Goal: Information Seeking & Learning: Learn about a topic

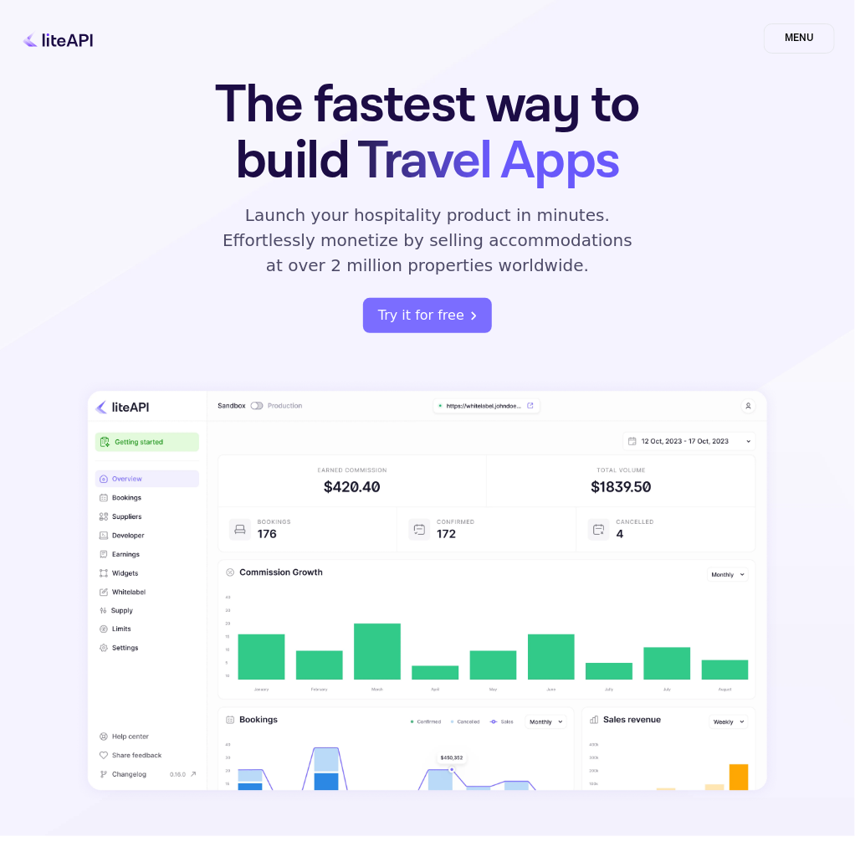
click at [807, 33] on span "MENU" at bounding box center [799, 38] width 71 height 30
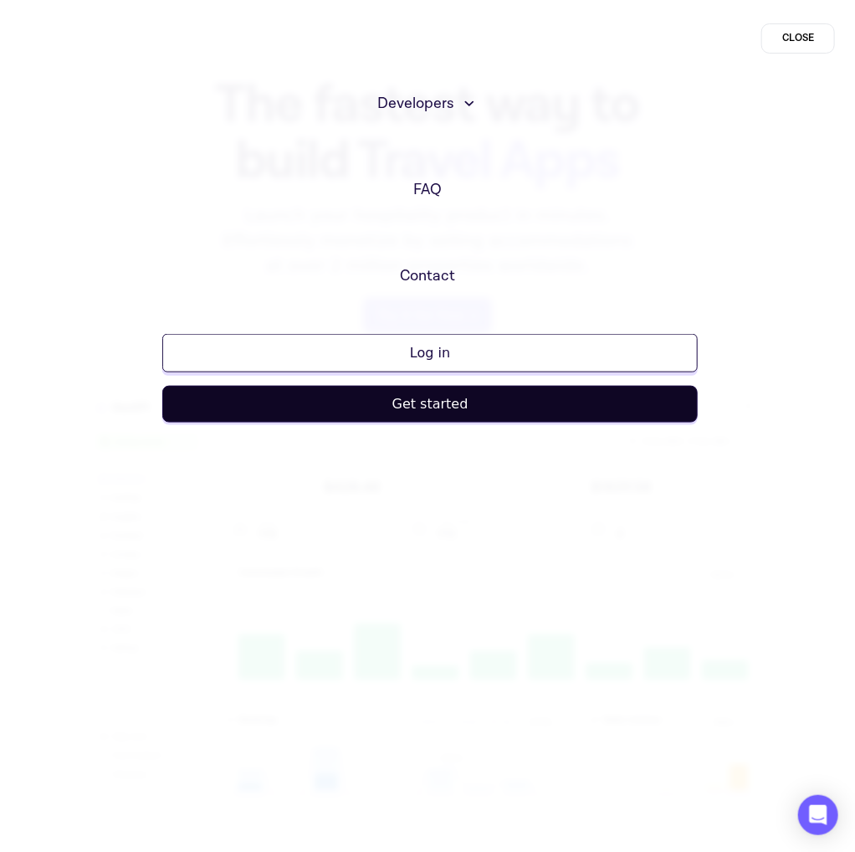
click at [429, 110] on span "Developers" at bounding box center [415, 103] width 76 height 23
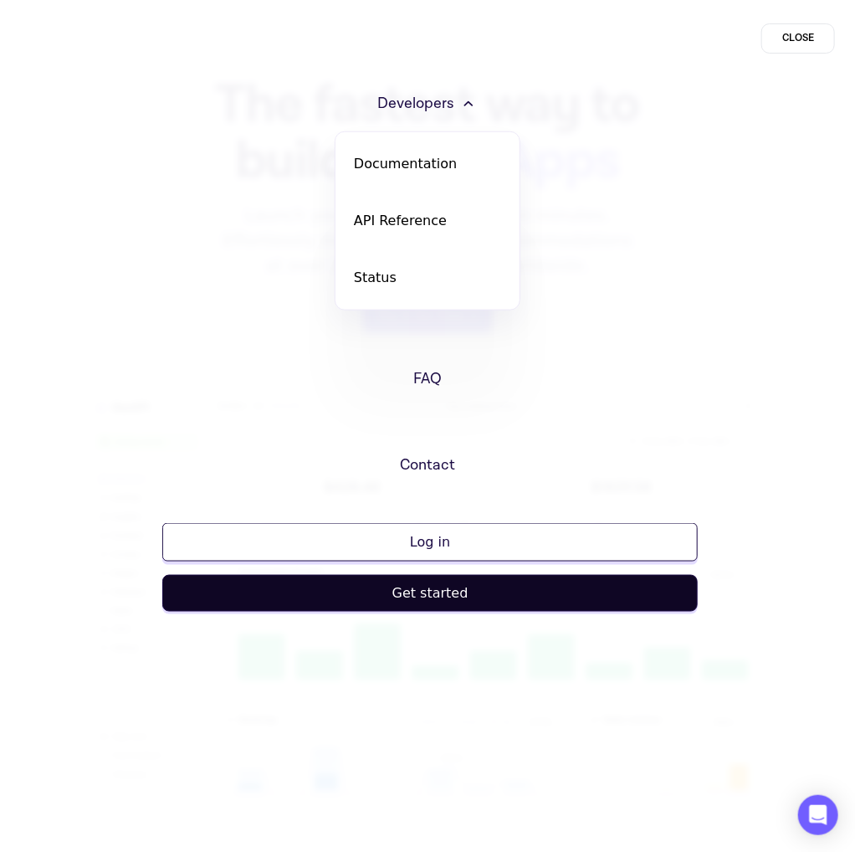
click at [417, 105] on span "Developers" at bounding box center [415, 103] width 76 height 23
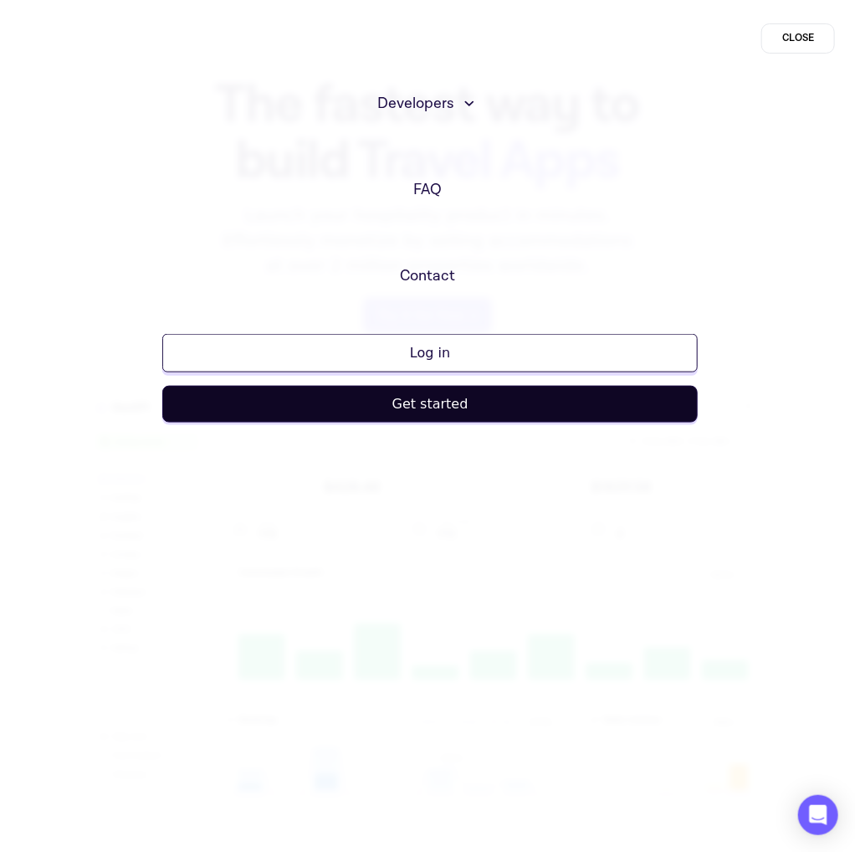
click at [822, 35] on span "CLOSE" at bounding box center [799, 38] width 74 height 30
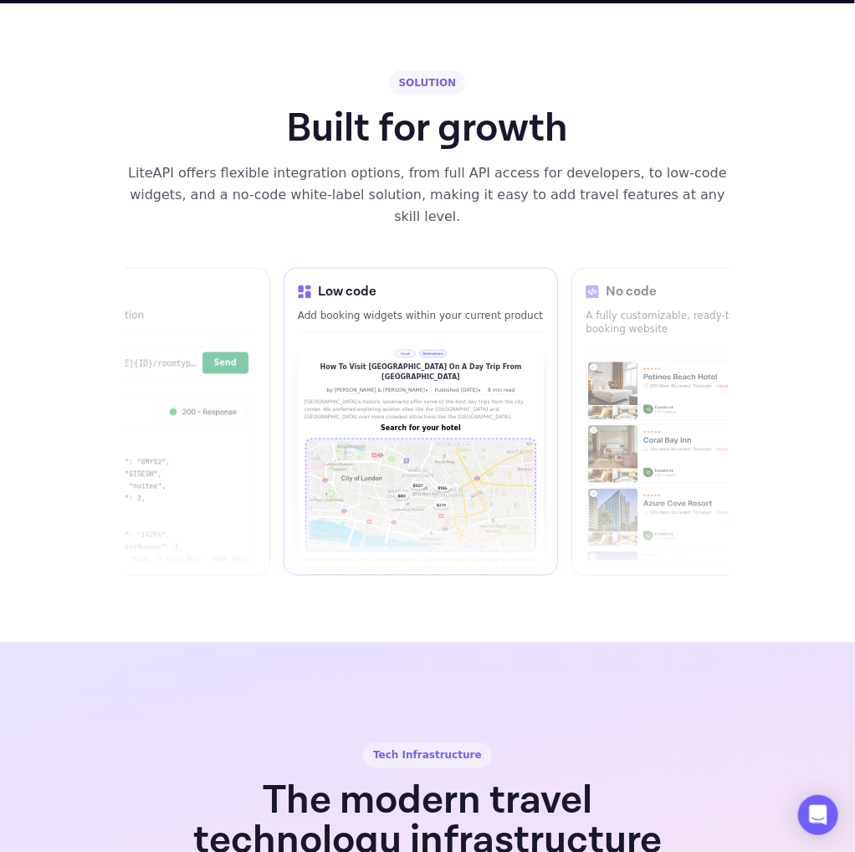
scroll to position [2386, 0]
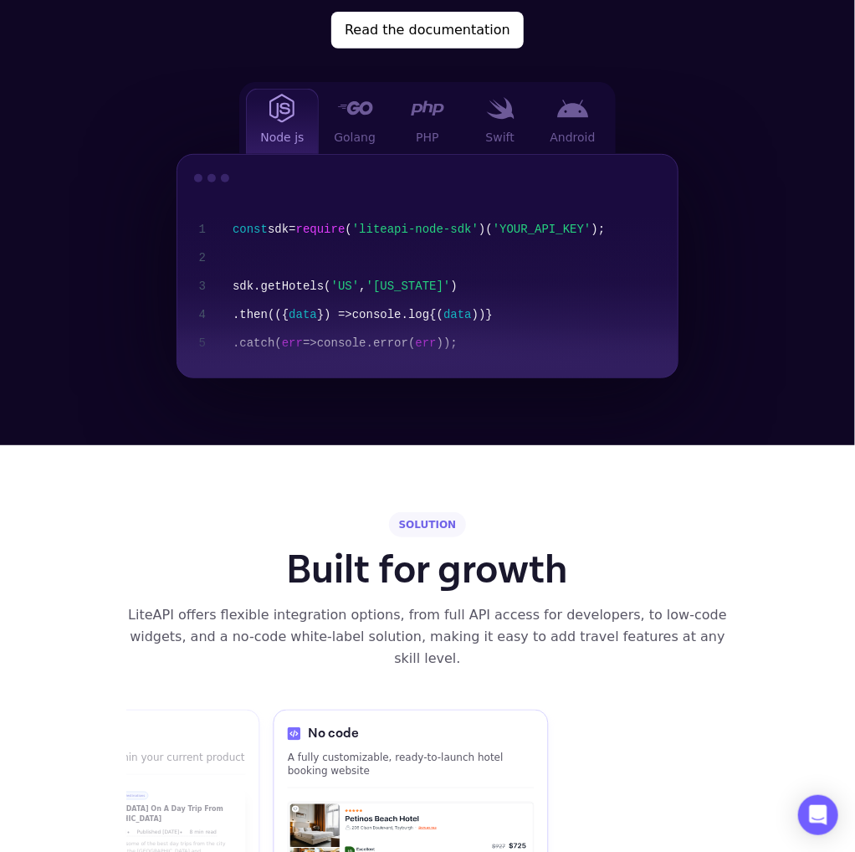
click at [309, 323] on div "const sdk = require ( 'liteapi-node-sdk' ) ( 'YOUR_API_KEY' ); sdk .getHotels( …" at bounding box center [449, 286] width 432 height 142
click at [283, 127] on div "Node js" at bounding box center [282, 121] width 73 height 65
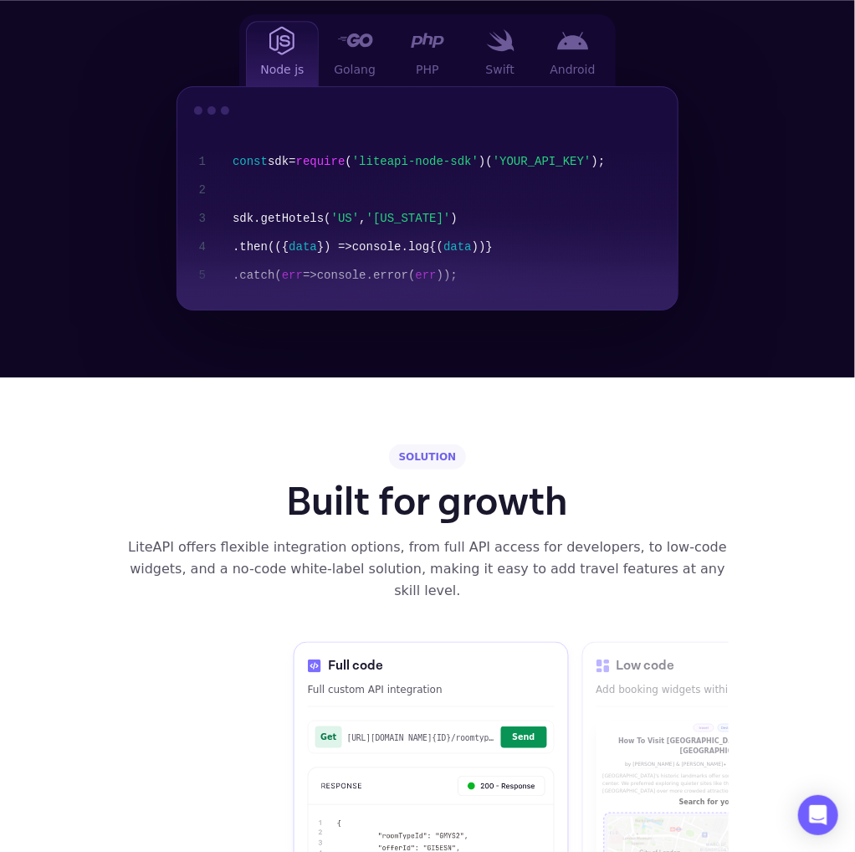
scroll to position [2474, 0]
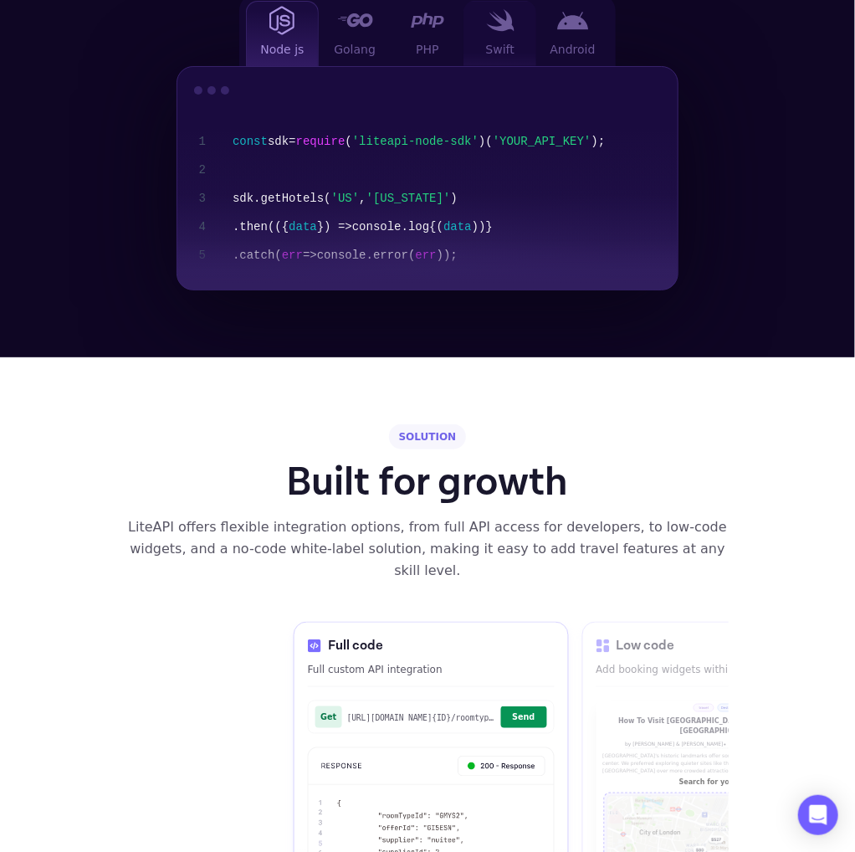
click at [527, 28] on div "Swift" at bounding box center [500, 33] width 73 height 65
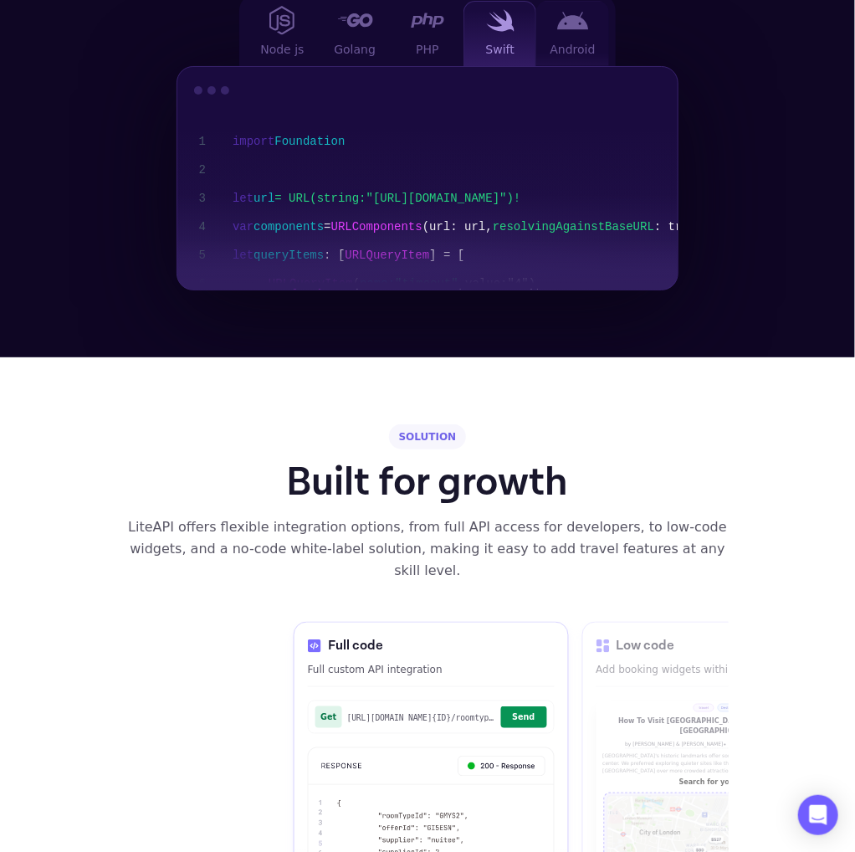
click at [593, 34] on div "Android" at bounding box center [573, 33] width 73 height 65
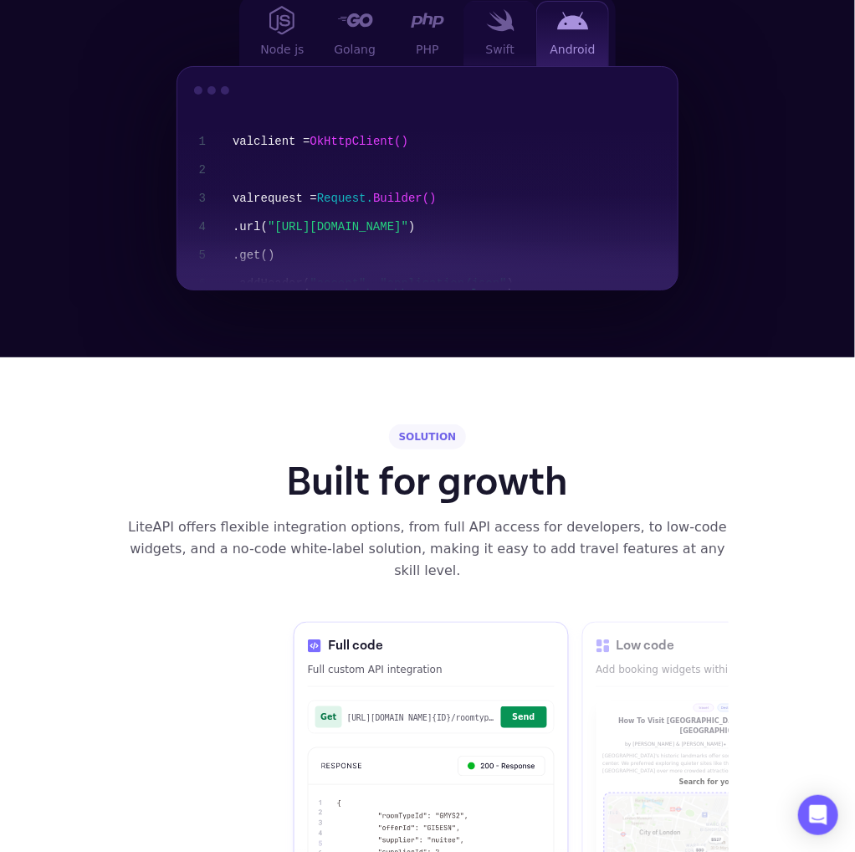
click at [521, 28] on div "Swift" at bounding box center [500, 33] width 73 height 65
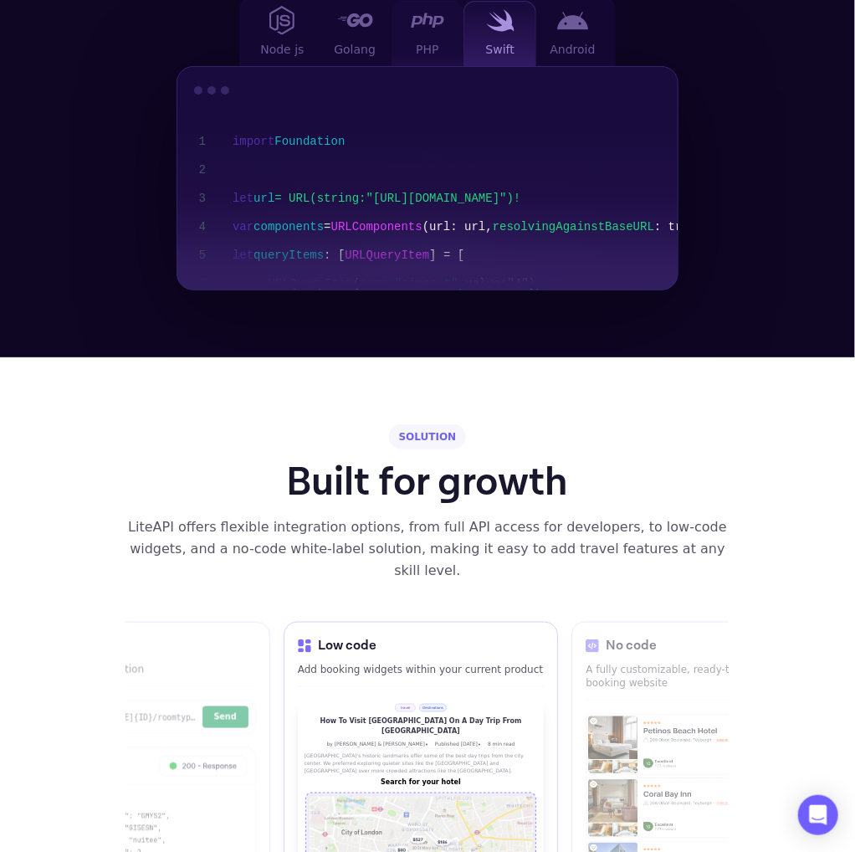
click at [433, 33] on div "PHP" at bounding box center [428, 33] width 73 height 65
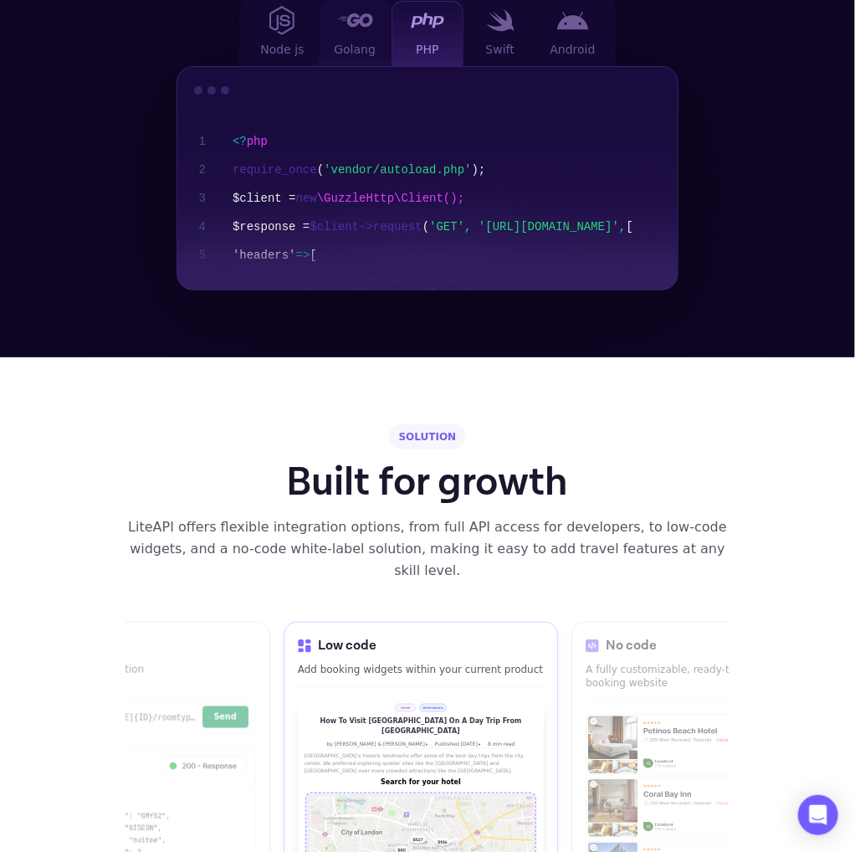
click at [347, 30] on div "Golang" at bounding box center [355, 33] width 73 height 65
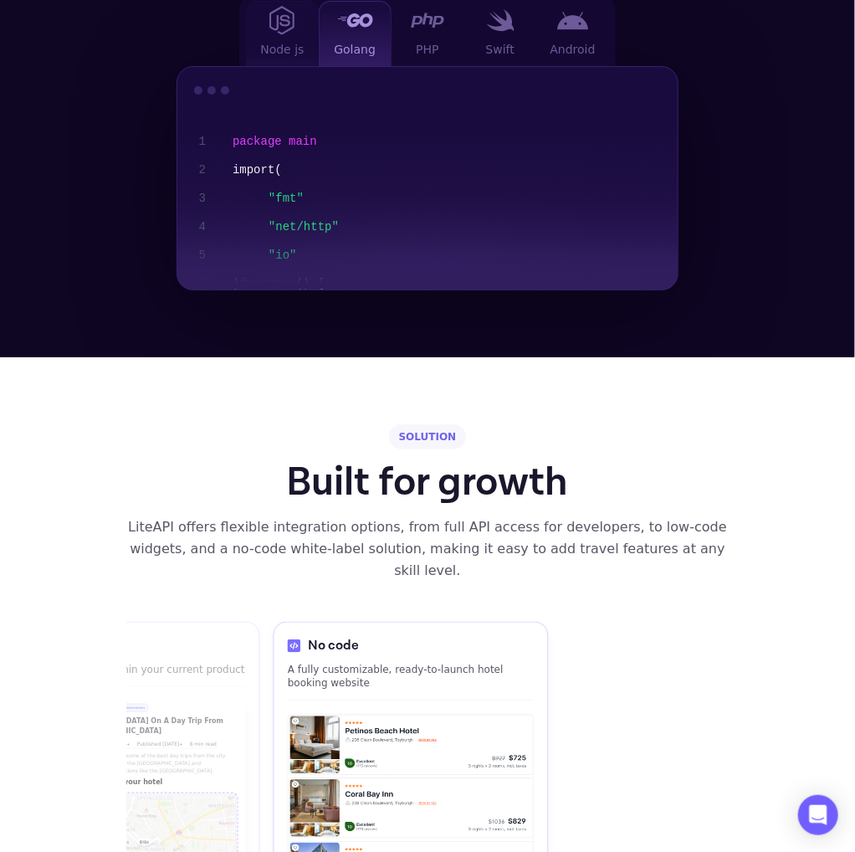
click at [286, 35] on div "Node js" at bounding box center [282, 33] width 73 height 65
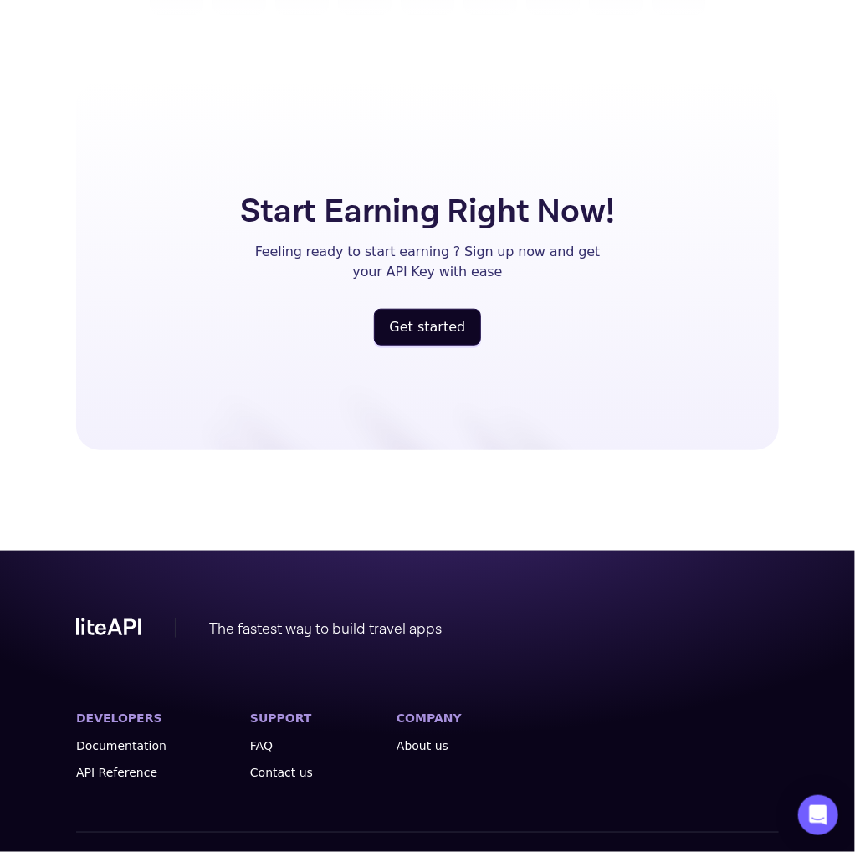
scroll to position [4631, 0]
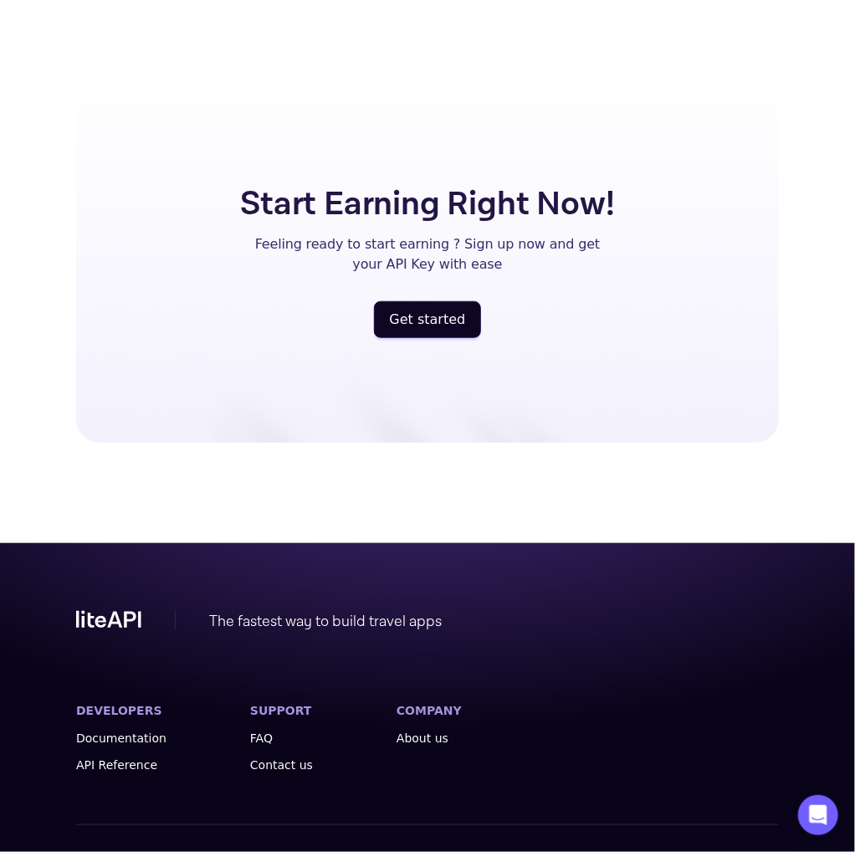
click at [772, 851] on span "Powered by Nuitée" at bounding box center [725, 868] width 107 height 33
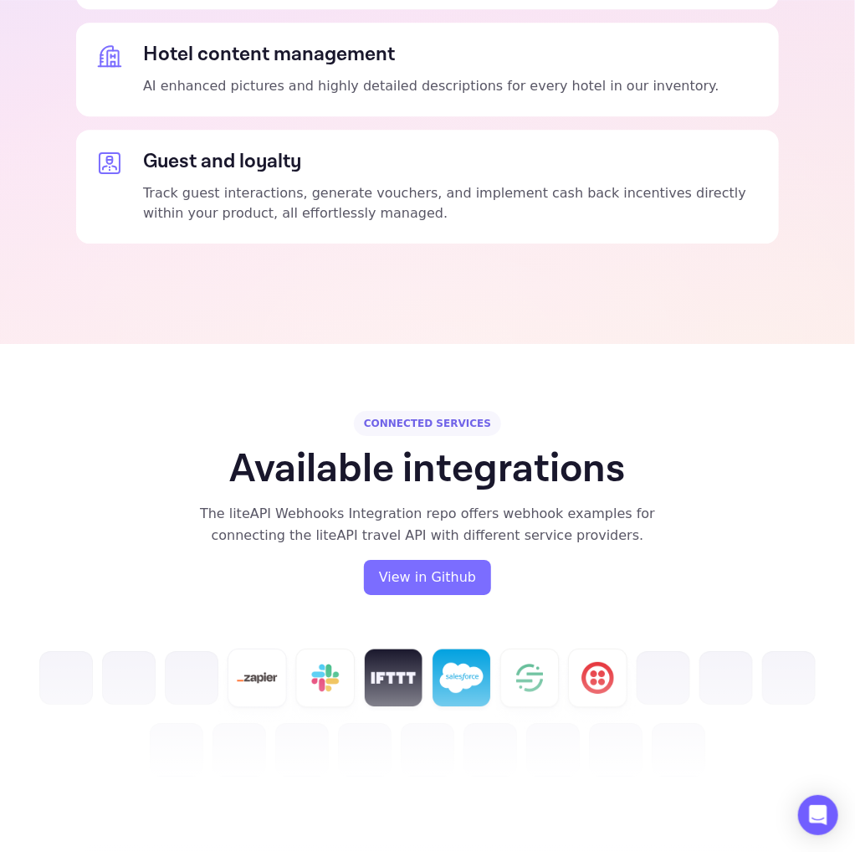
scroll to position [3836, 0]
